Goal: Feedback & Contribution: Submit feedback/report problem

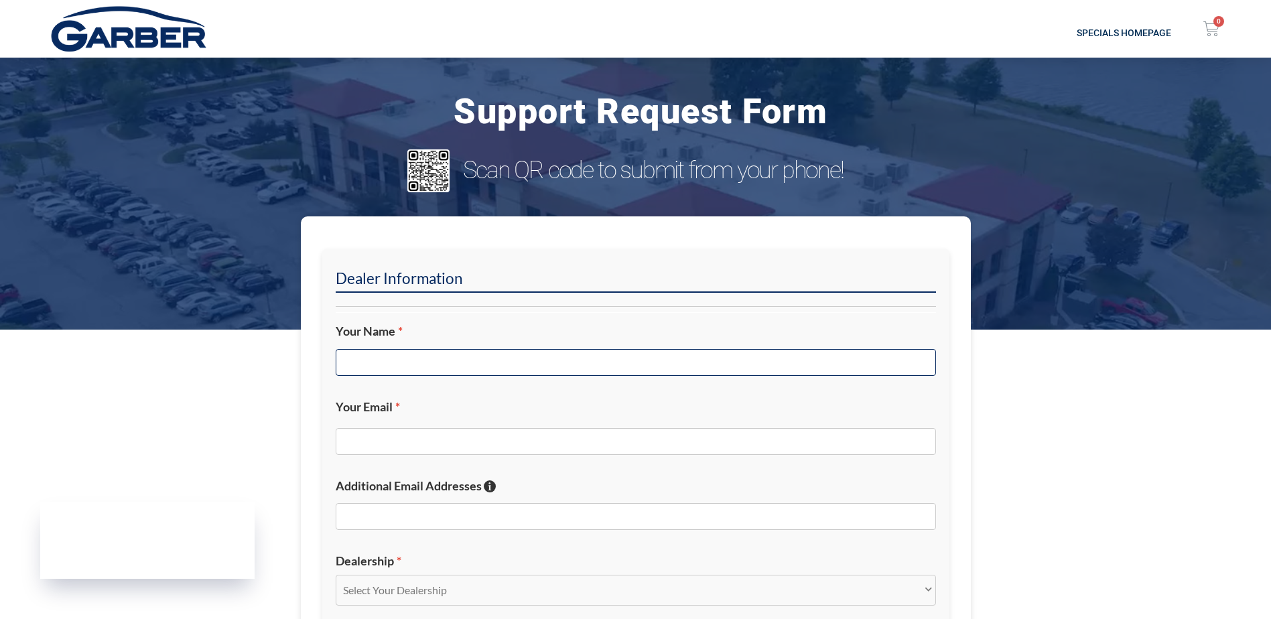
click at [504, 357] on input "Your Name *" at bounding box center [636, 362] width 600 height 27
type input "[PERSON_NAME]"
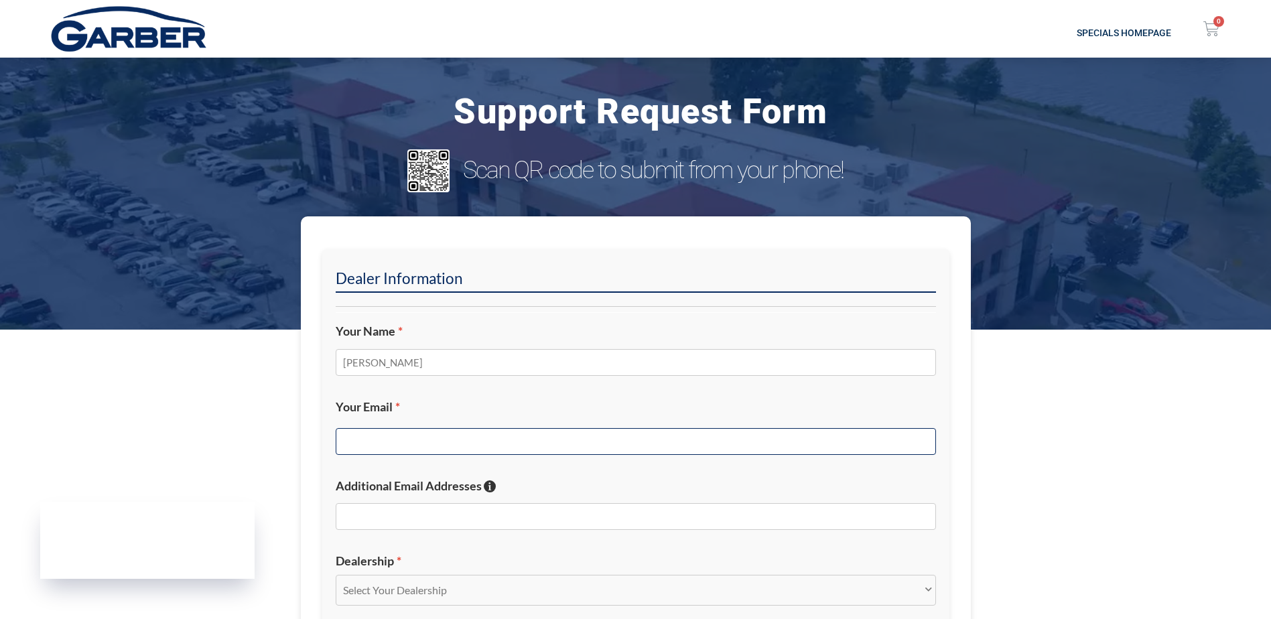
click at [485, 442] on input "Your Email *" at bounding box center [636, 441] width 600 height 27
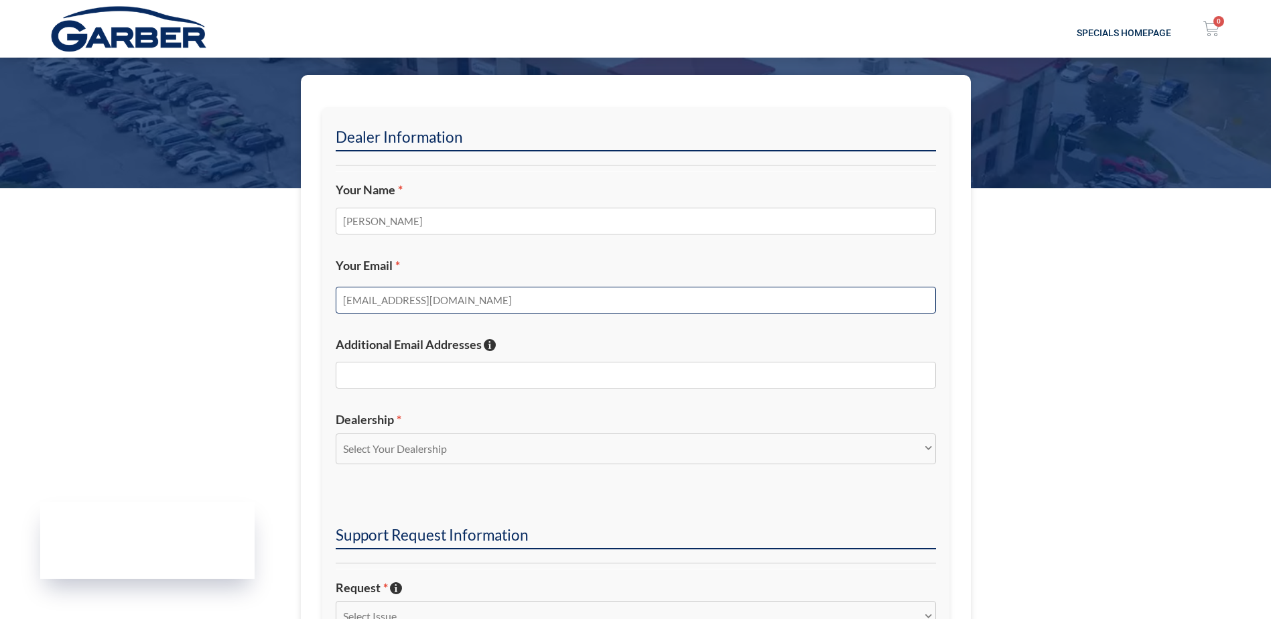
scroll to position [245, 0]
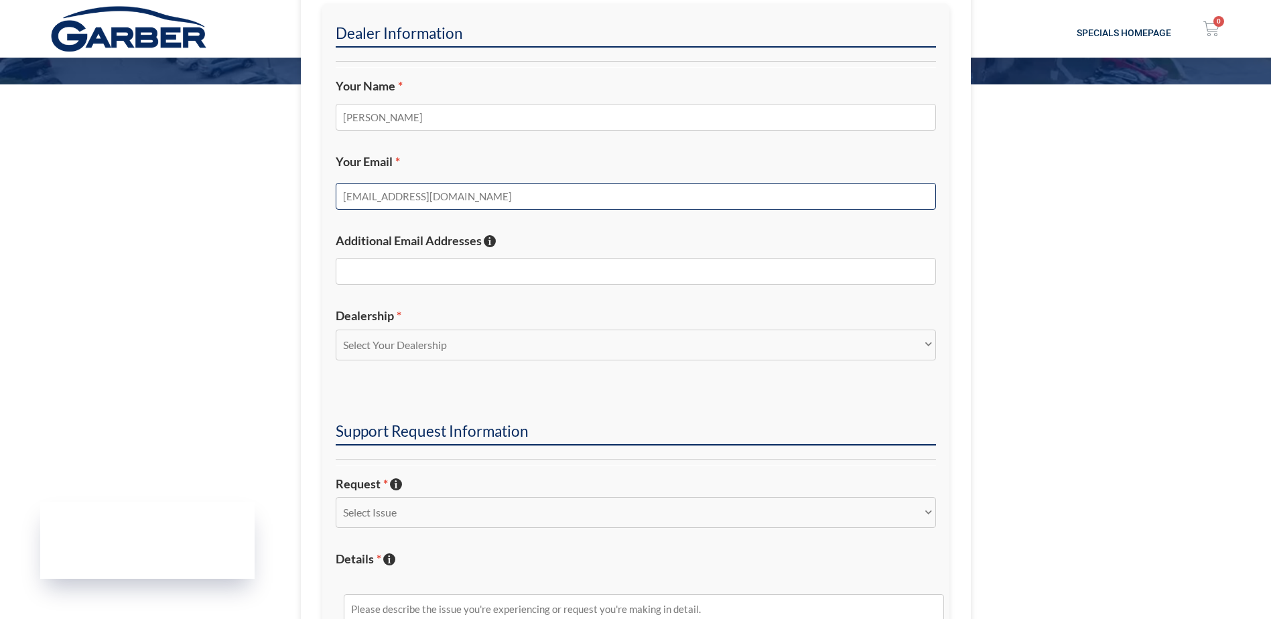
type input "[EMAIL_ADDRESS][DOMAIN_NAME]"
click at [529, 342] on select "Select Your Dealership Acura of Rochester Delray Buick GMC [PERSON_NAME] Automa…" at bounding box center [636, 345] width 600 height 31
select select "Nissan of Bradenton"
click at [336, 330] on select "Select Your Dealership Acura of Rochester Delray Buick GMC [PERSON_NAME] Automa…" at bounding box center [636, 345] width 600 height 31
click at [917, 511] on select "Select Issue New Inquiry/Request Inventory Management Inventory Feed Website Fu…" at bounding box center [636, 512] width 600 height 31
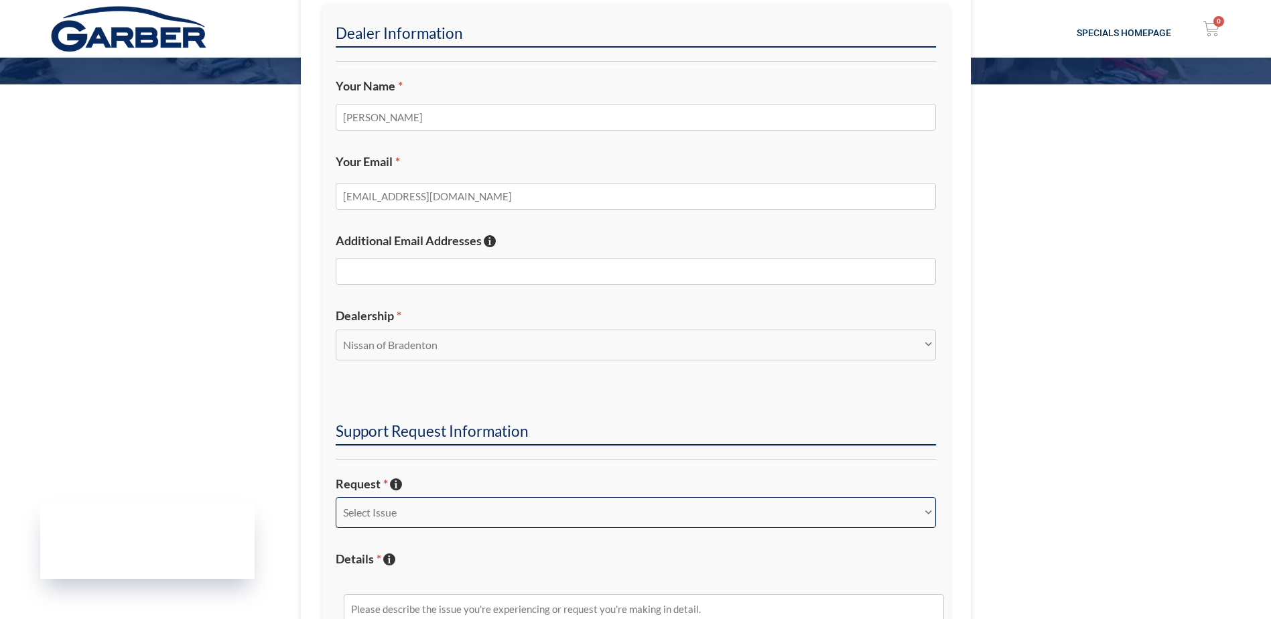
select select "Content and Listings"
click at [336, 497] on select "Select Issue New Inquiry/Request Inventory Management Inventory Feed Website Fu…" at bounding box center [636, 512] width 600 height 31
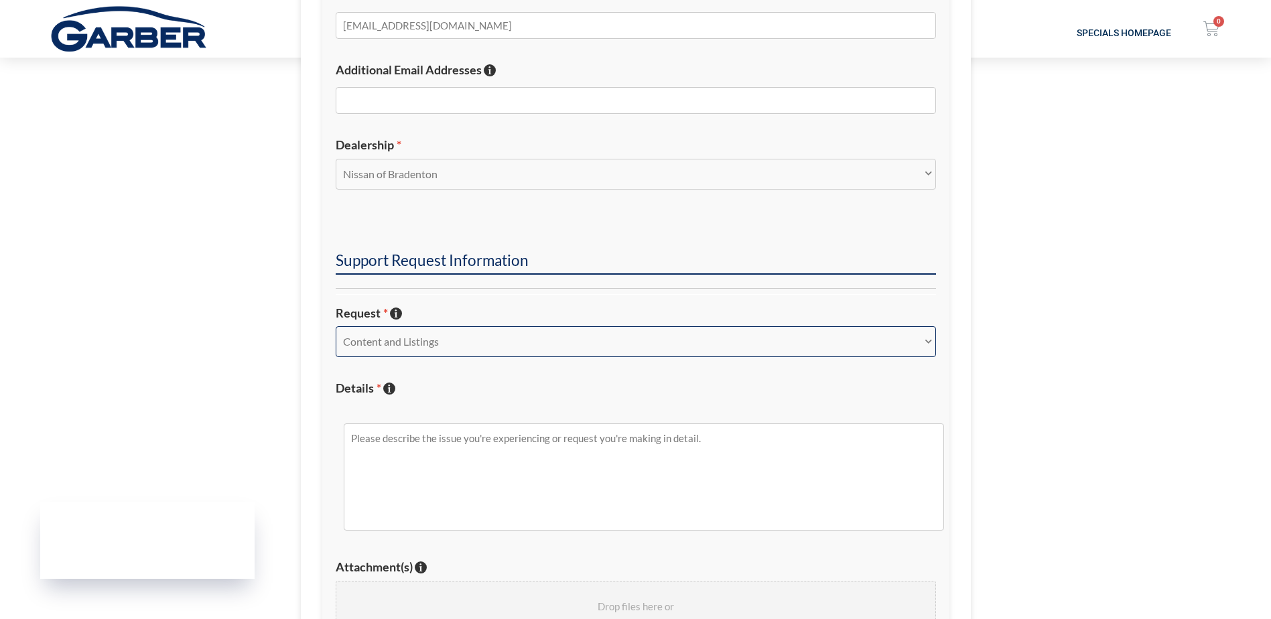
scroll to position [466, 0]
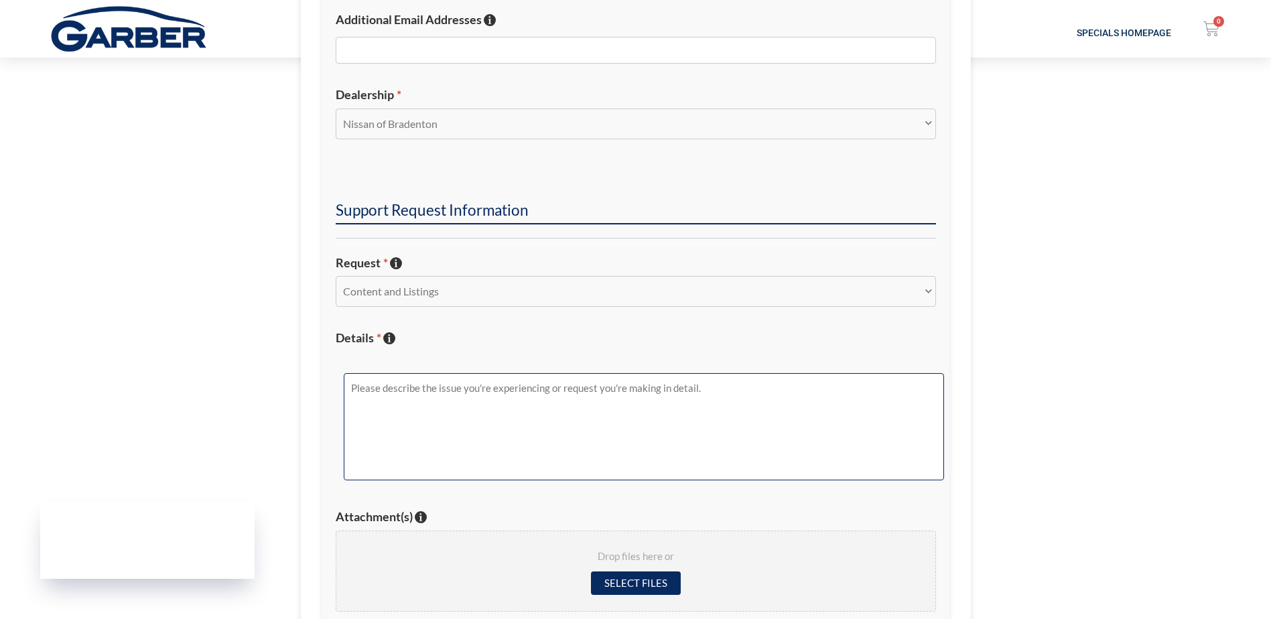
click at [483, 423] on textarea "Details * Describe the issue with specific details if possible!" at bounding box center [644, 426] width 600 height 107
type textarea "T"
click at [509, 389] on textarea "Our Webpage is not listing our 2026 Nissan Frontiers" at bounding box center [644, 426] width 600 height 107
type textarea "Our Webpage is not listing our 2026 in stock Nissan Frontiers"
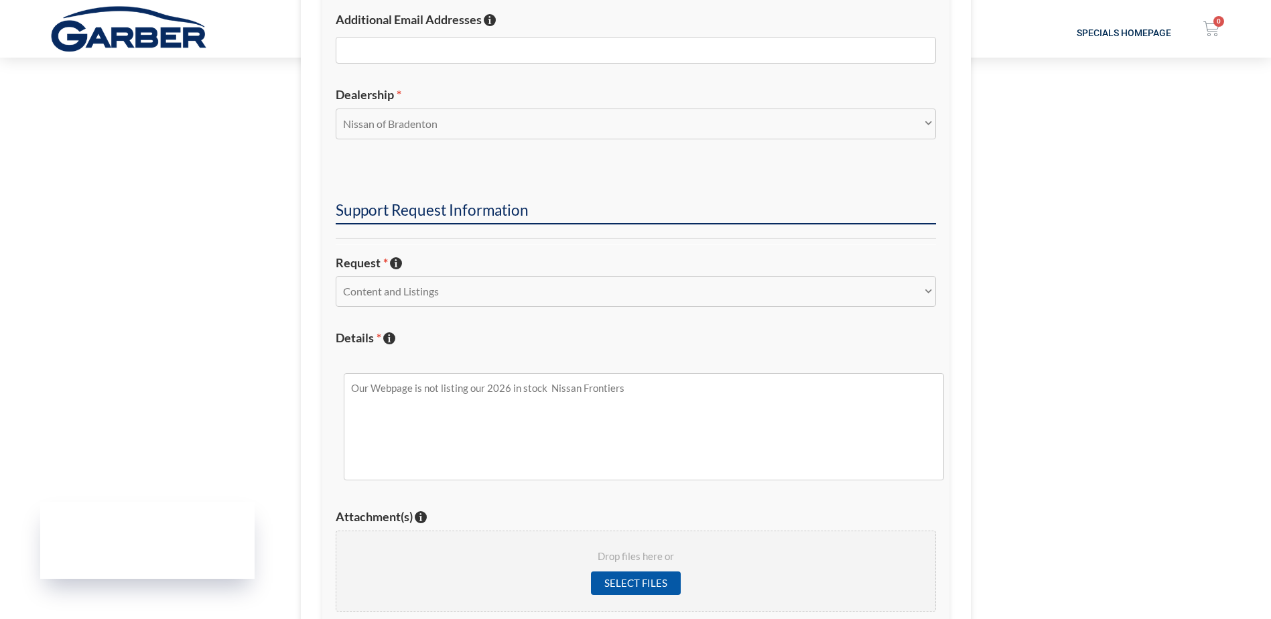
click at [643, 579] on input "Select files" at bounding box center [636, 583] width 90 height 23
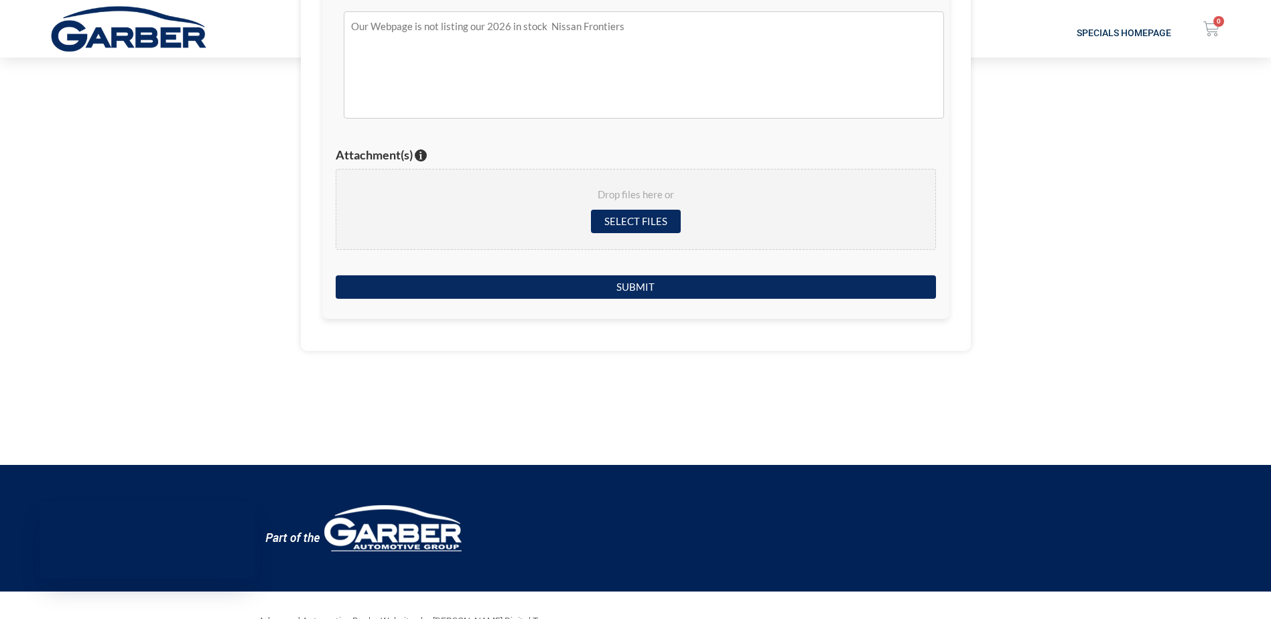
scroll to position [851, 0]
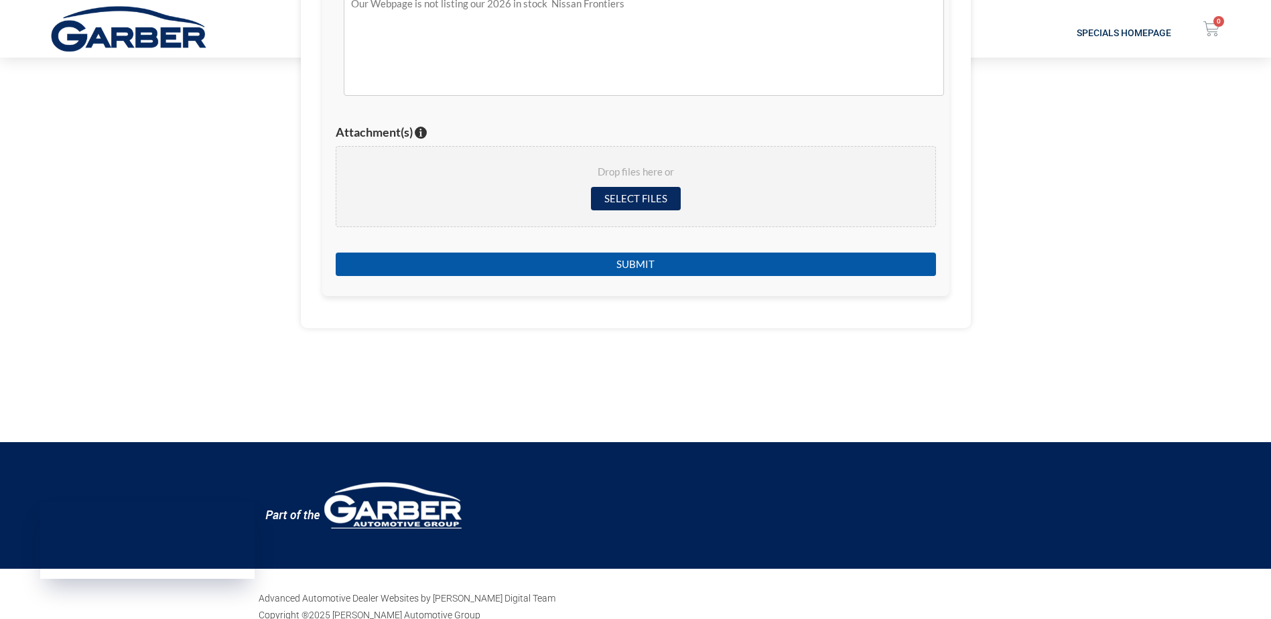
click at [628, 269] on input "Submit" at bounding box center [636, 264] width 600 height 23
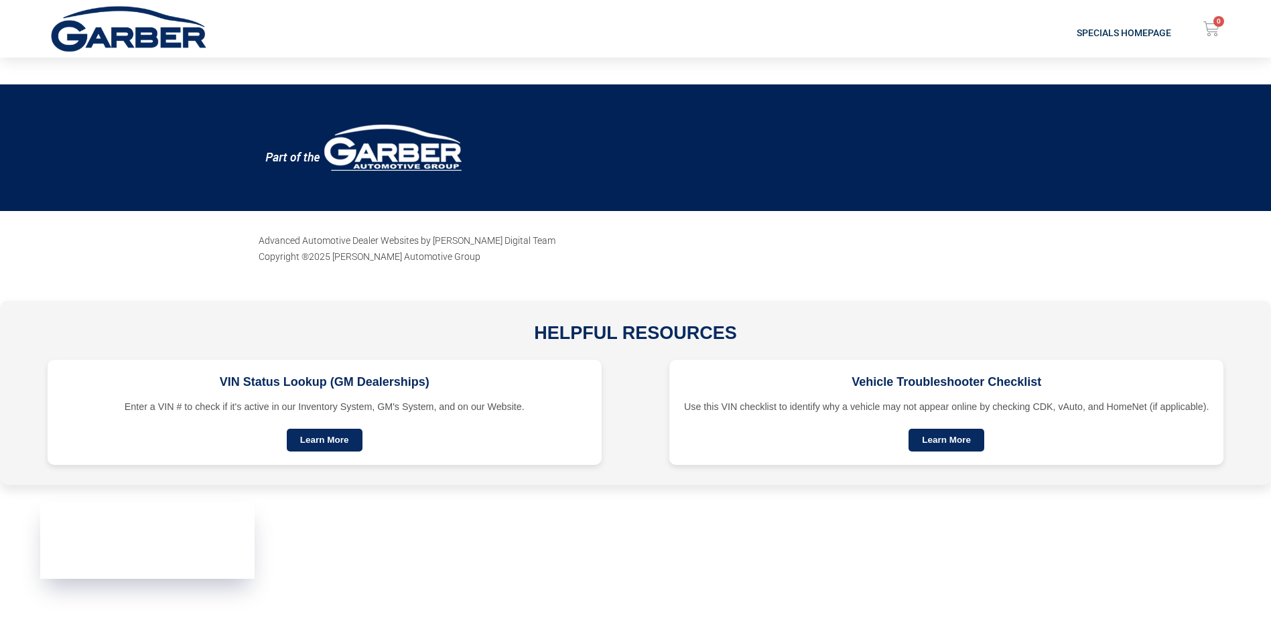
scroll to position [171, 0]
